Goal: Find specific page/section: Find specific page/section

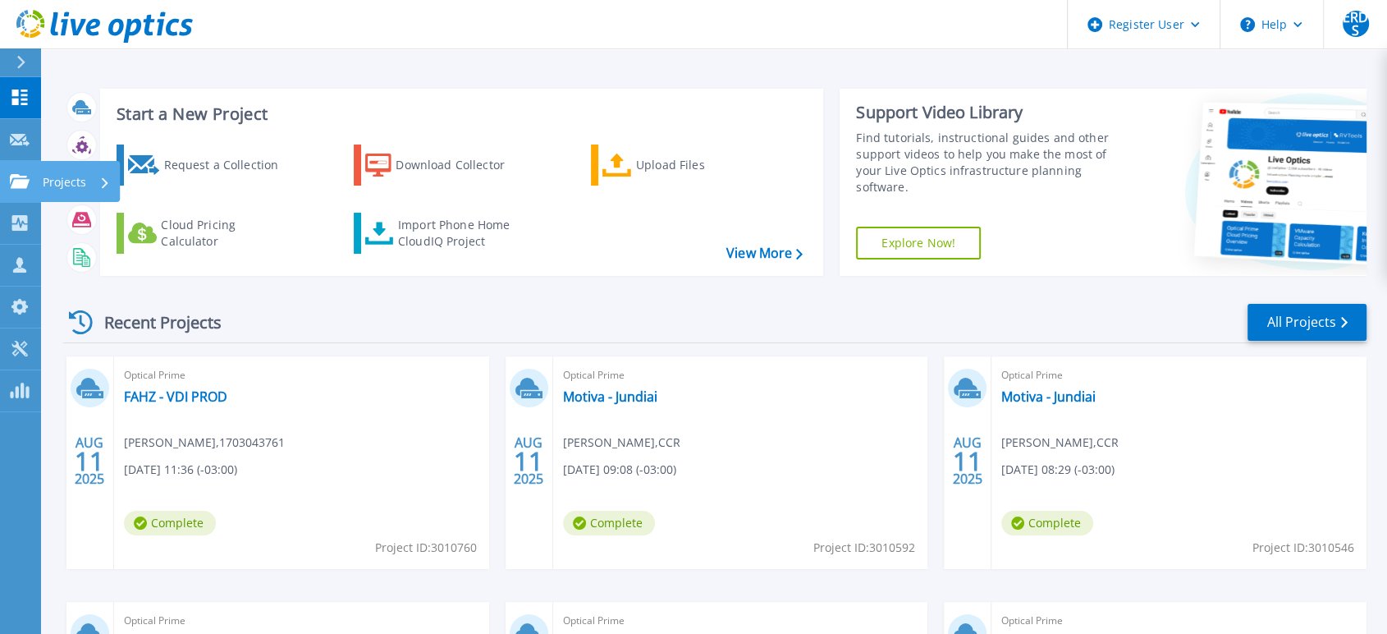
click at [21, 171] on link "Projects Projects" at bounding box center [20, 182] width 41 height 42
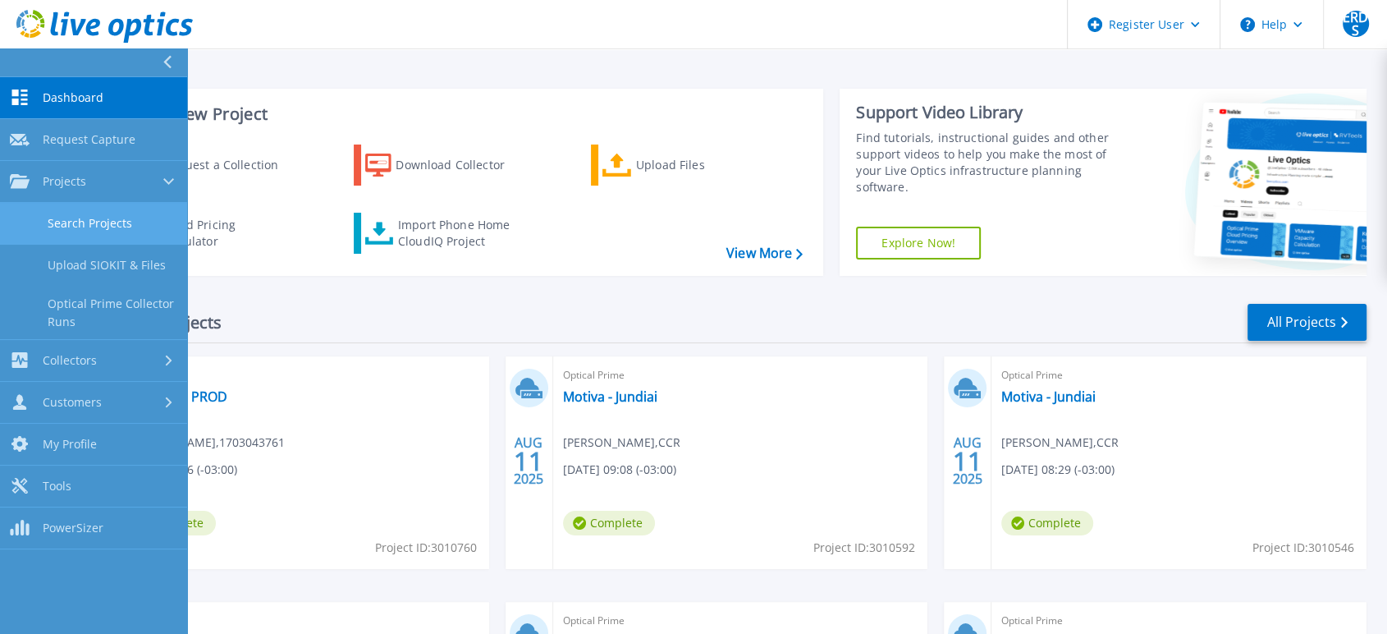
click at [71, 214] on link "Search Projects" at bounding box center [93, 224] width 187 height 42
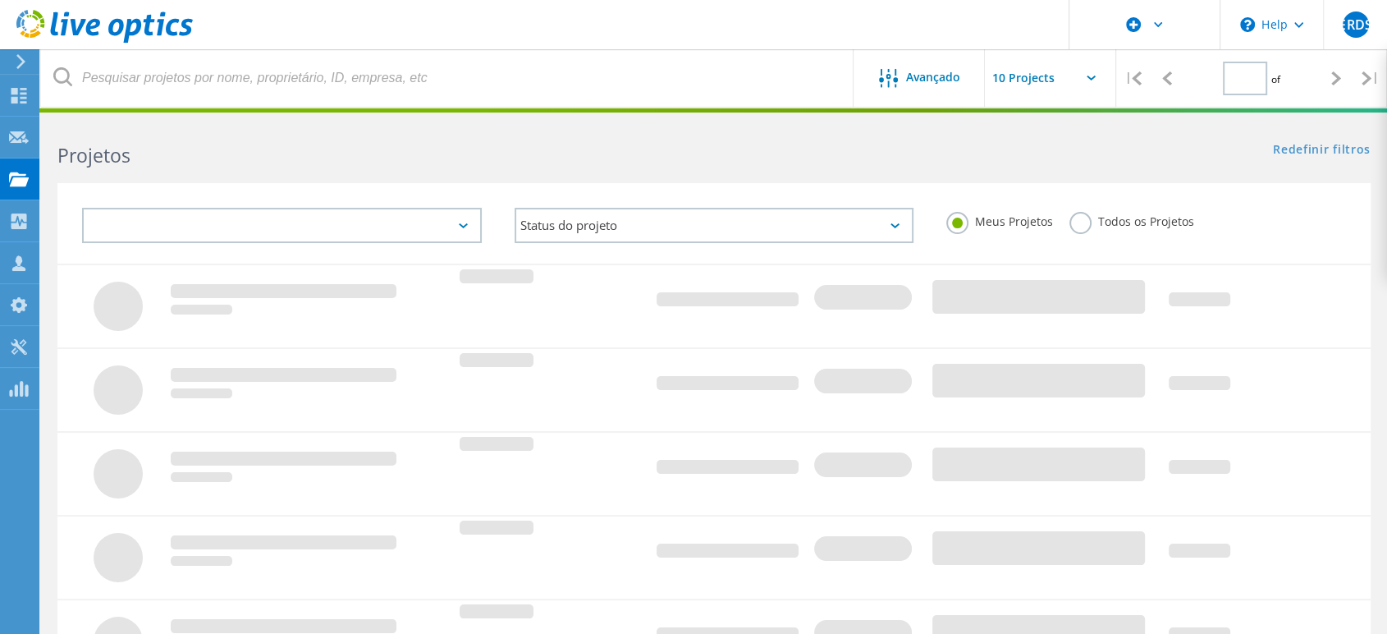
type input "1"
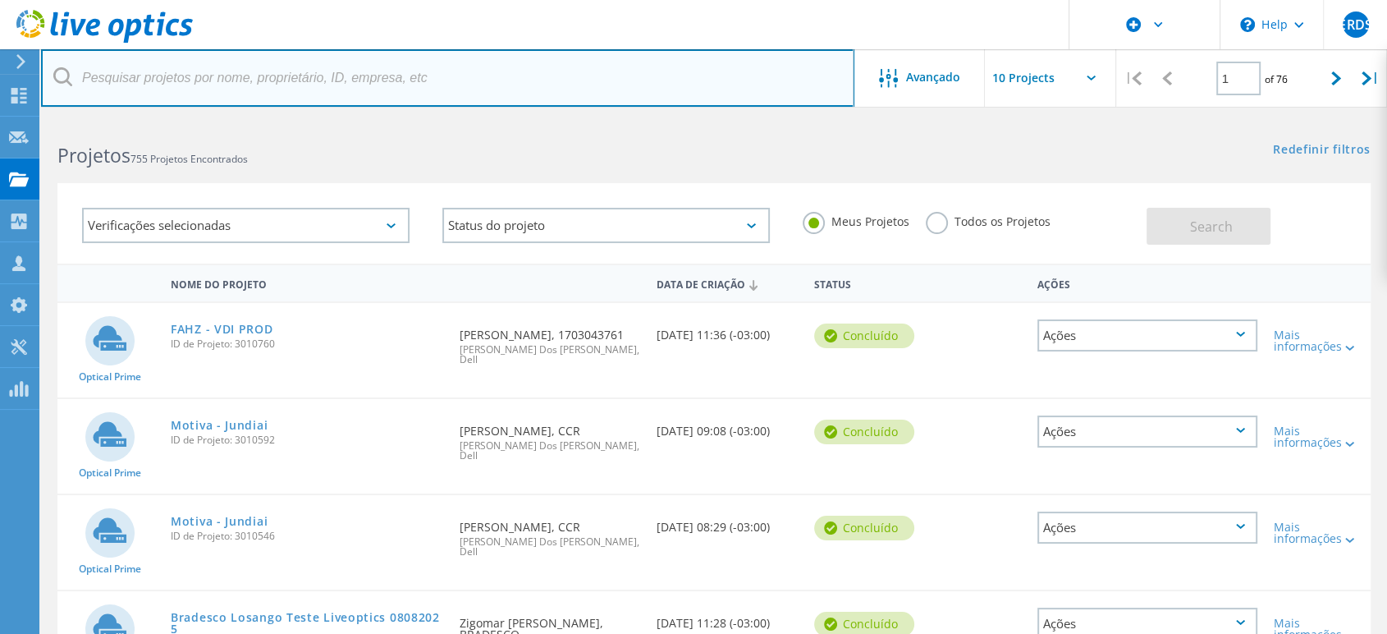
click at [280, 80] on input "text" at bounding box center [448, 77] width 814 height 57
type input "motiva"
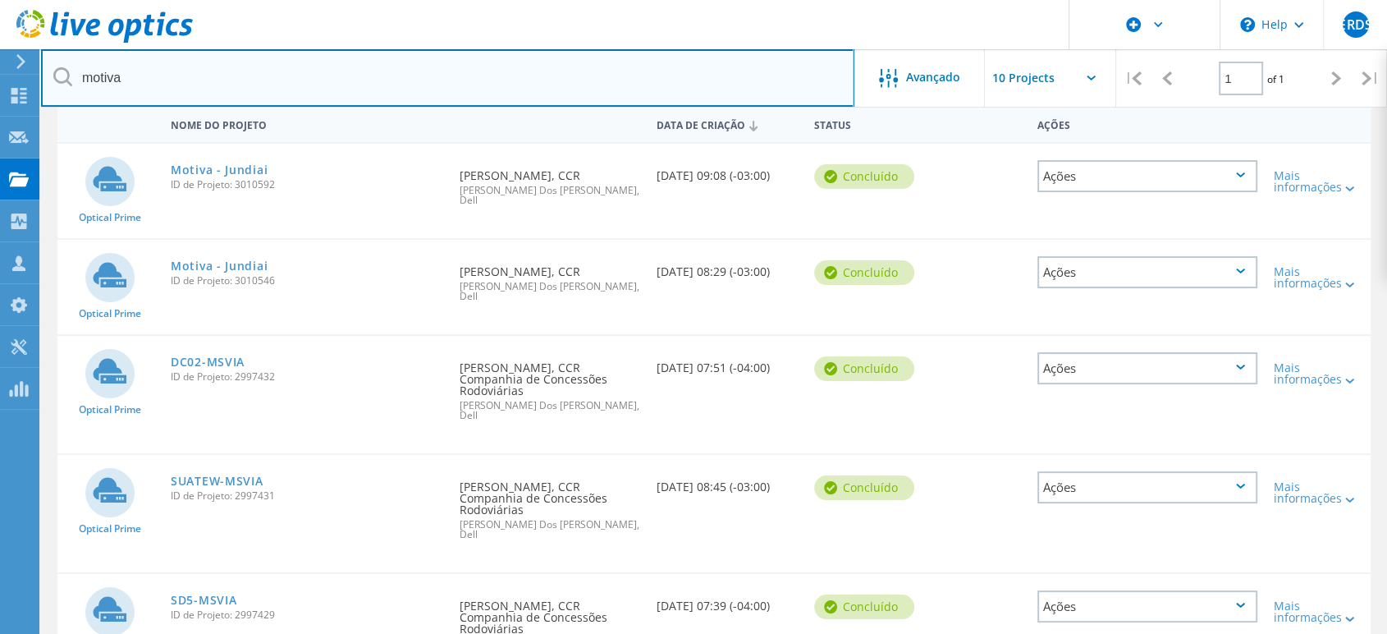
scroll to position [182, 0]
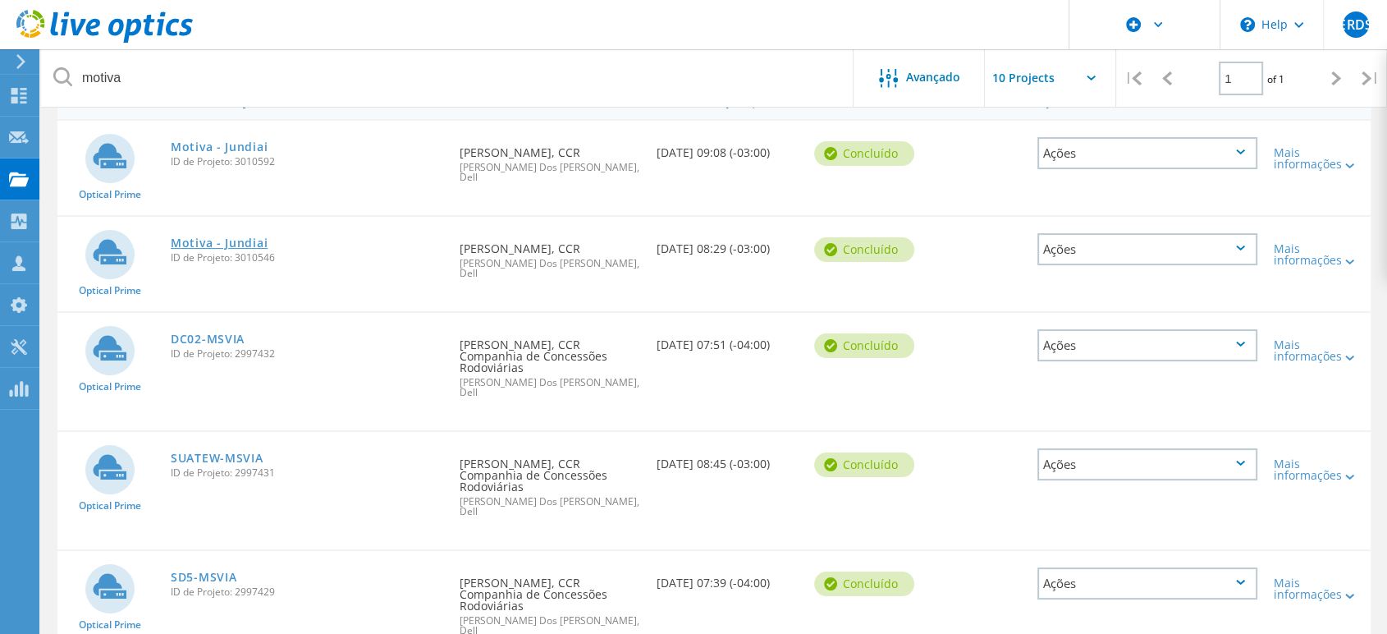
click at [250, 237] on link "Motiva - Jundiai" at bounding box center [219, 242] width 97 height 11
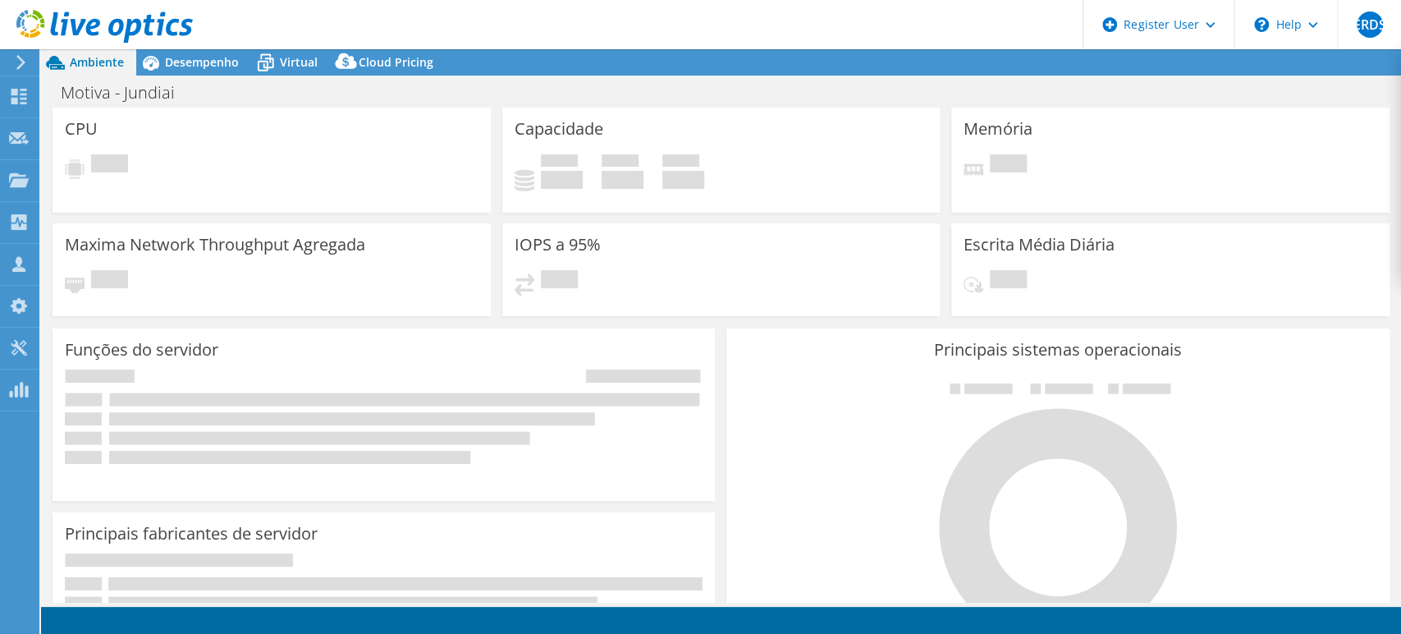
select select "USD"
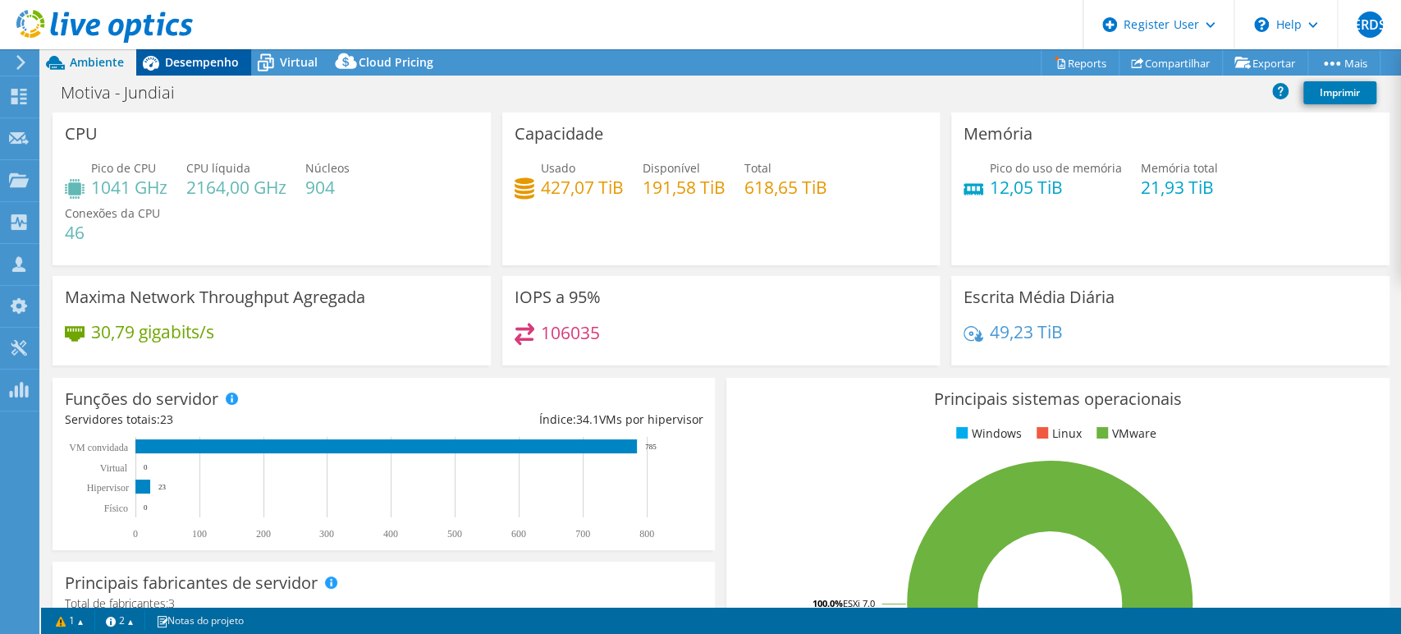
click at [209, 60] on span "Desempenho" at bounding box center [202, 62] width 74 height 16
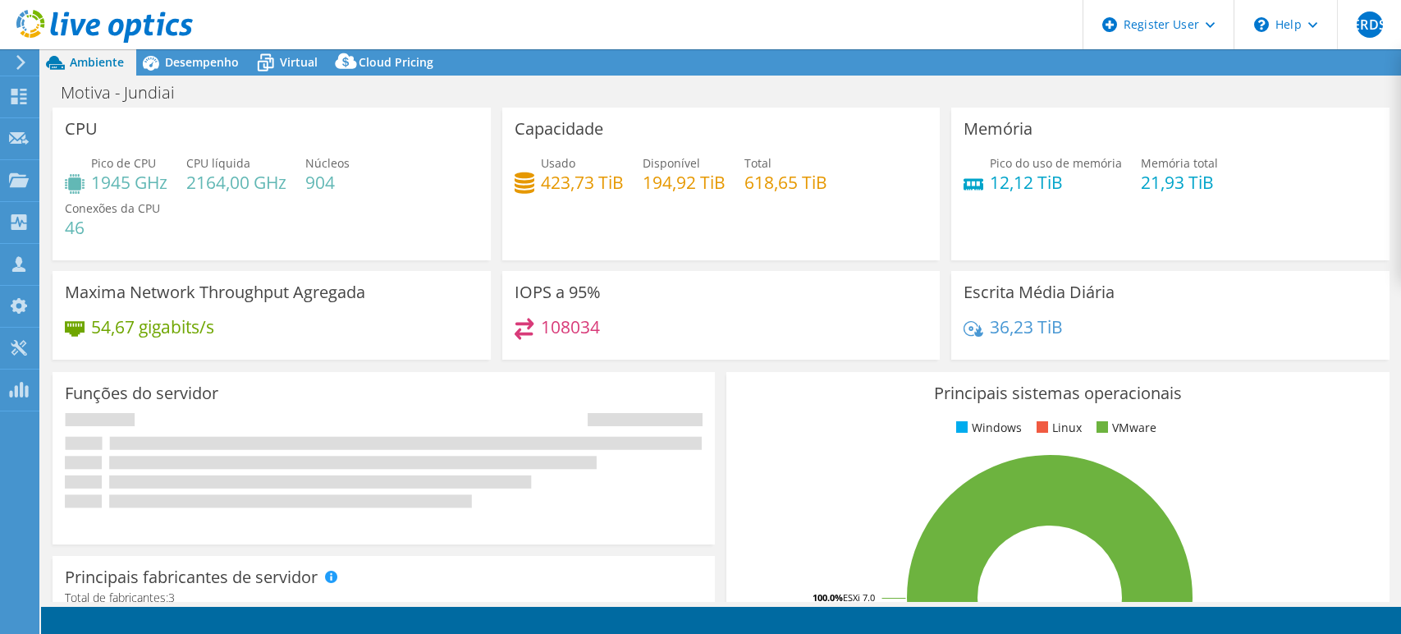
select select "USD"
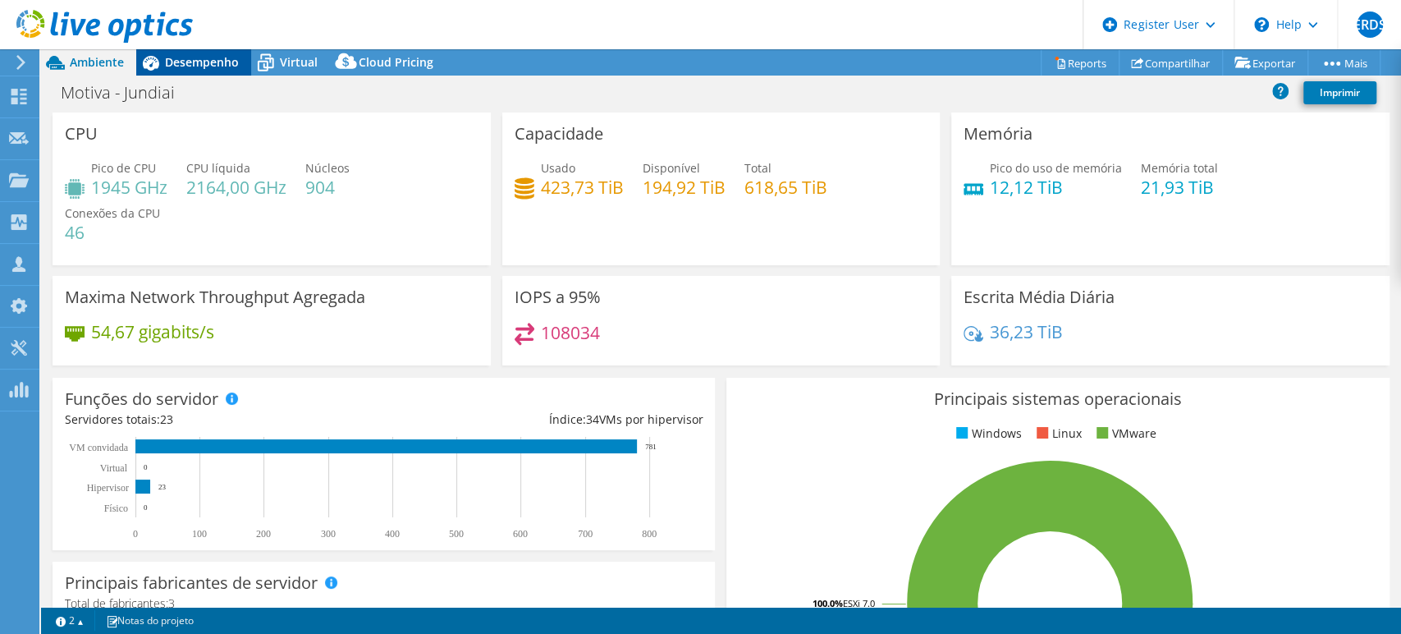
click at [191, 69] on span "Desempenho" at bounding box center [202, 62] width 74 height 16
